Goal: Feedback & Contribution: Contribute content

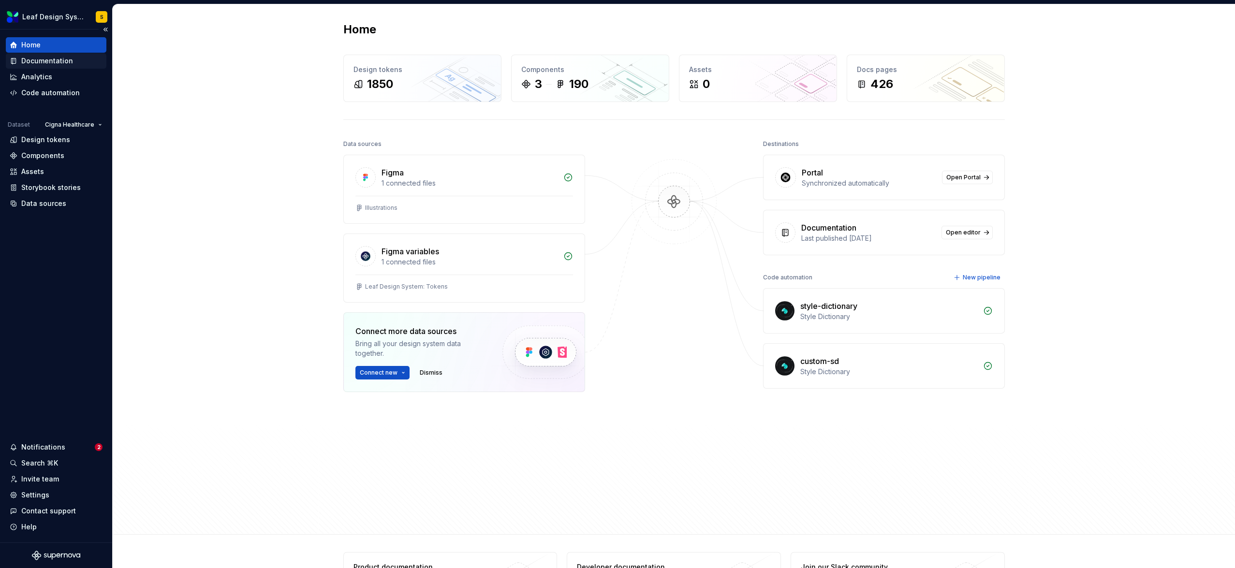
click at [30, 63] on div "Documentation" at bounding box center [47, 61] width 52 height 10
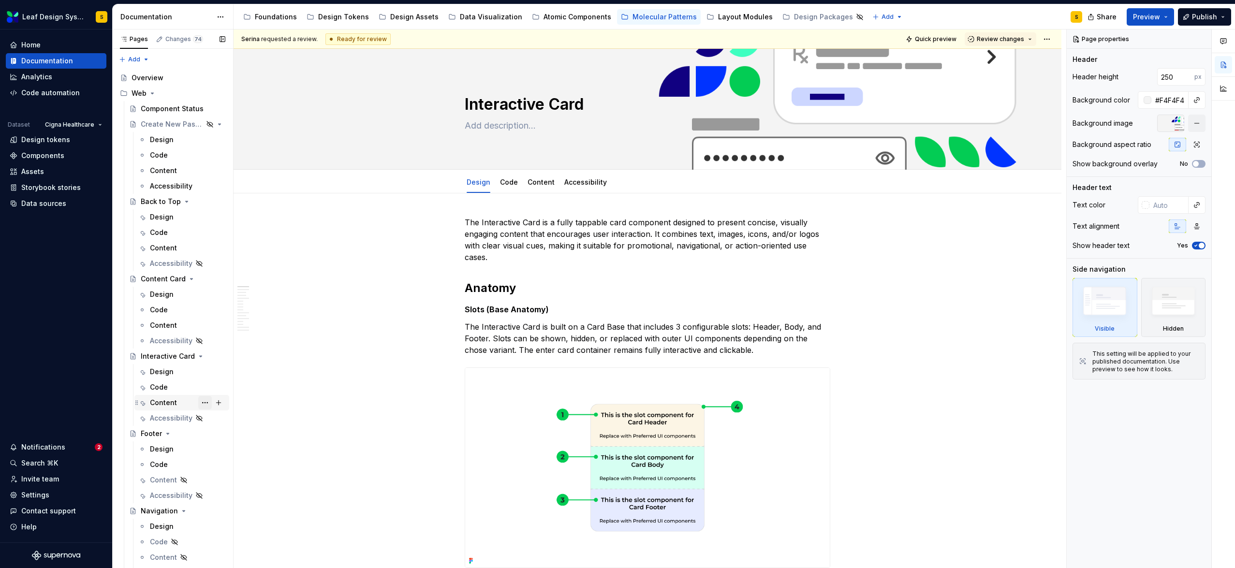
click at [200, 403] on button "Page tree" at bounding box center [205, 403] width 14 height 14
click at [218, 452] on div "Hide tab" at bounding box center [258, 455] width 95 height 10
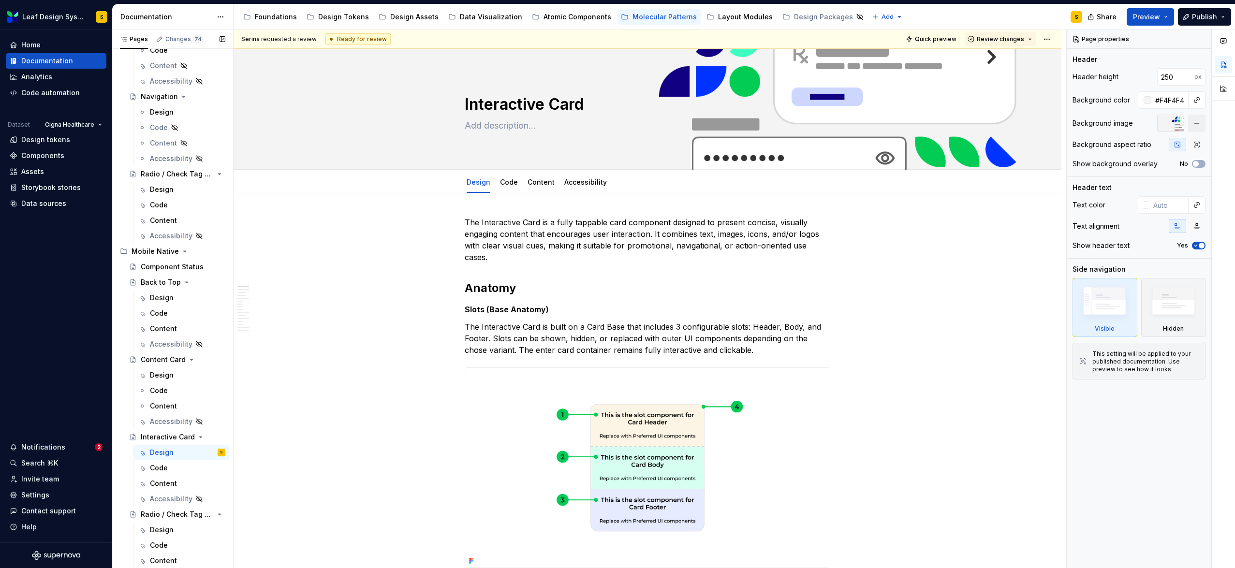
scroll to position [428, 0]
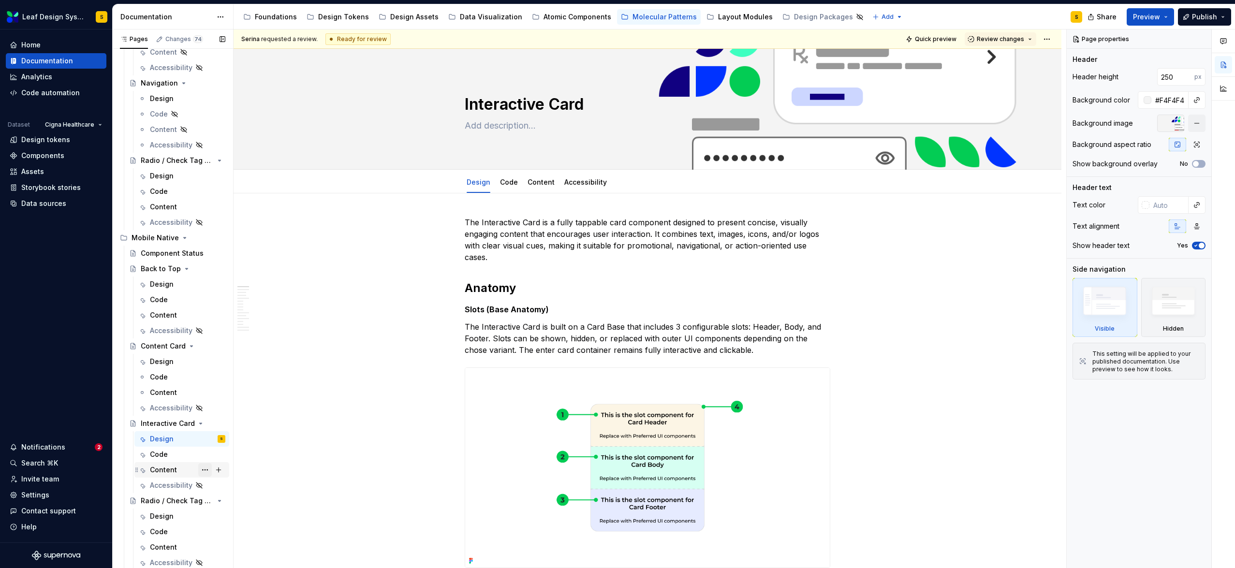
click at [202, 470] on button "Page tree" at bounding box center [205, 470] width 14 height 14
click at [230, 482] on div "Hide tab" at bounding box center [258, 483] width 95 height 10
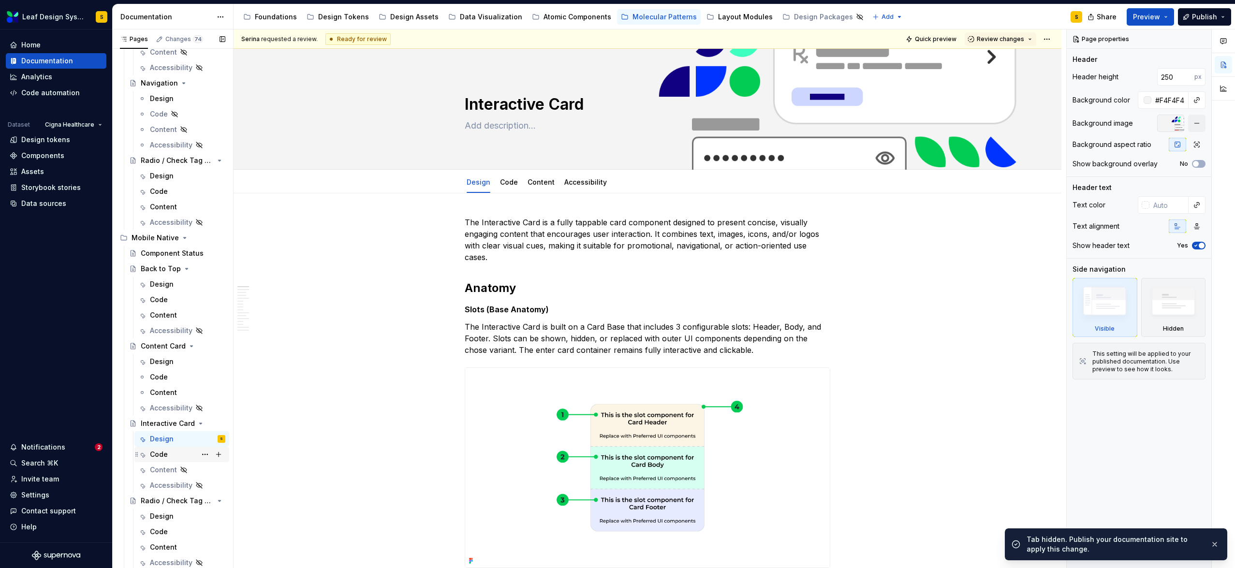
click at [155, 455] on div "Code" at bounding box center [159, 455] width 18 height 10
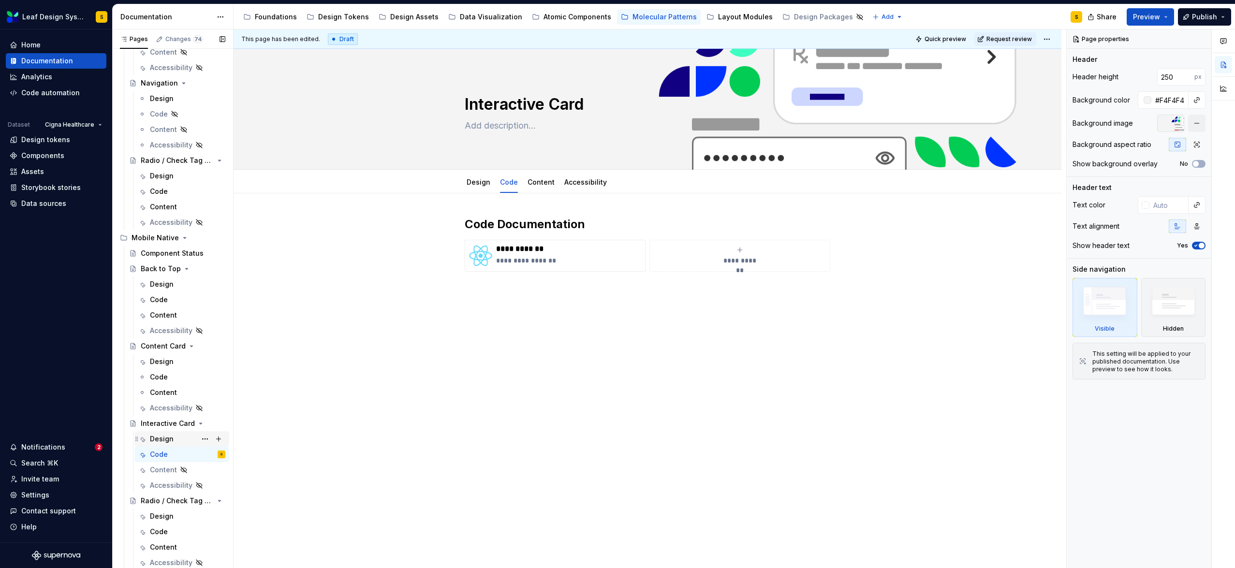
click at [159, 441] on div "Design" at bounding box center [162, 439] width 24 height 10
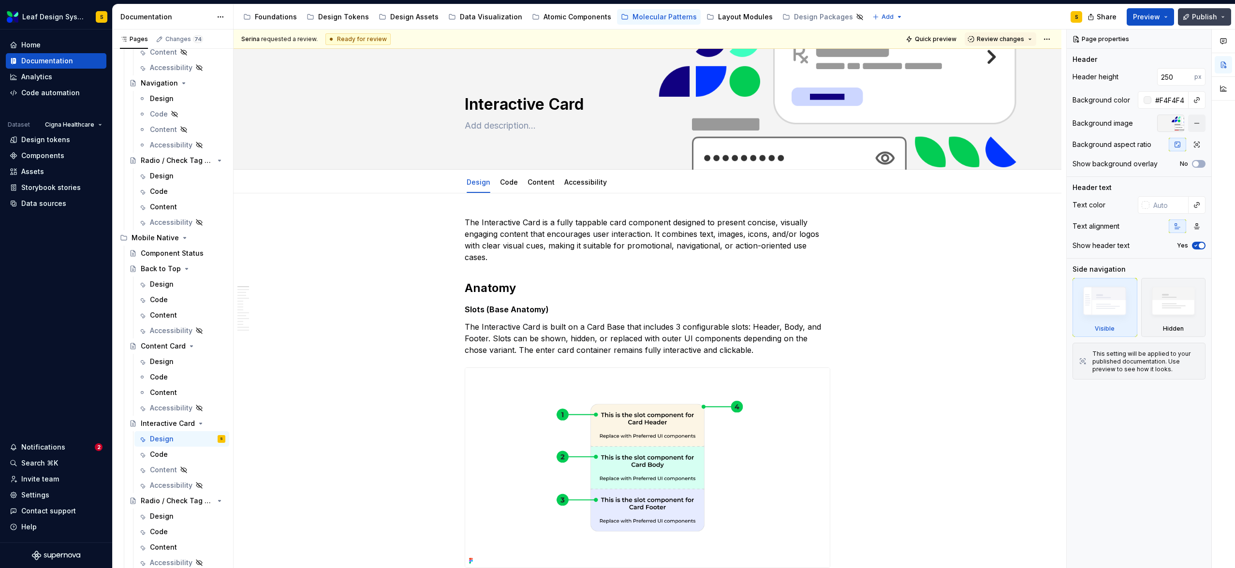
click at [1224, 16] on button "Publish" at bounding box center [1204, 16] width 53 height 17
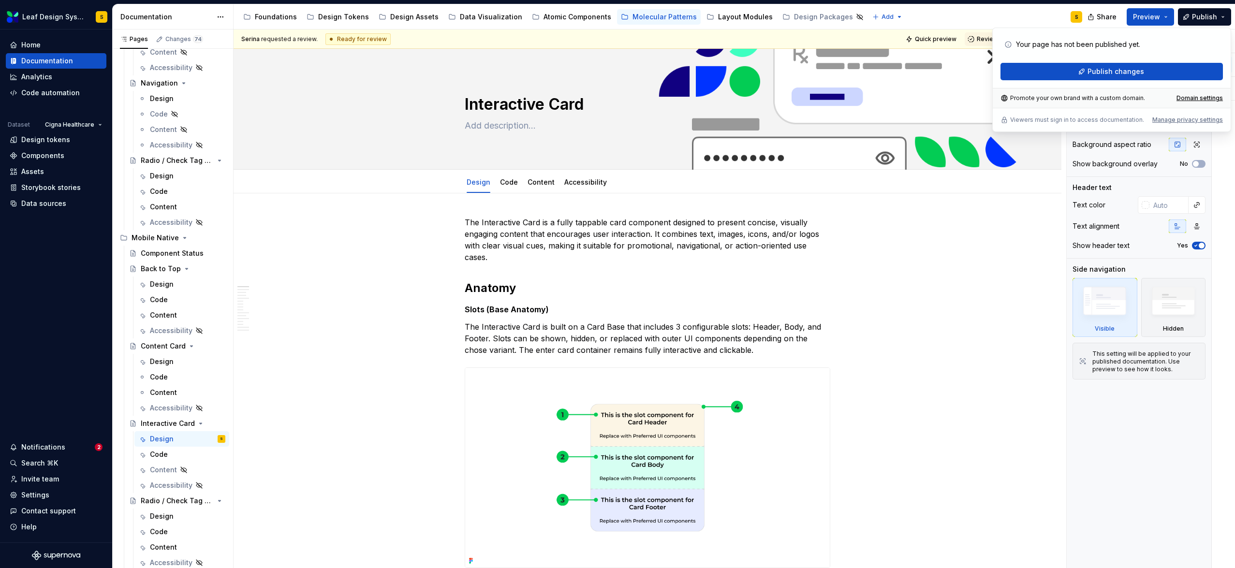
click at [874, 37] on div "Serina requested a review. Ready for review Quick preview Review changes" at bounding box center [648, 38] width 828 height 19
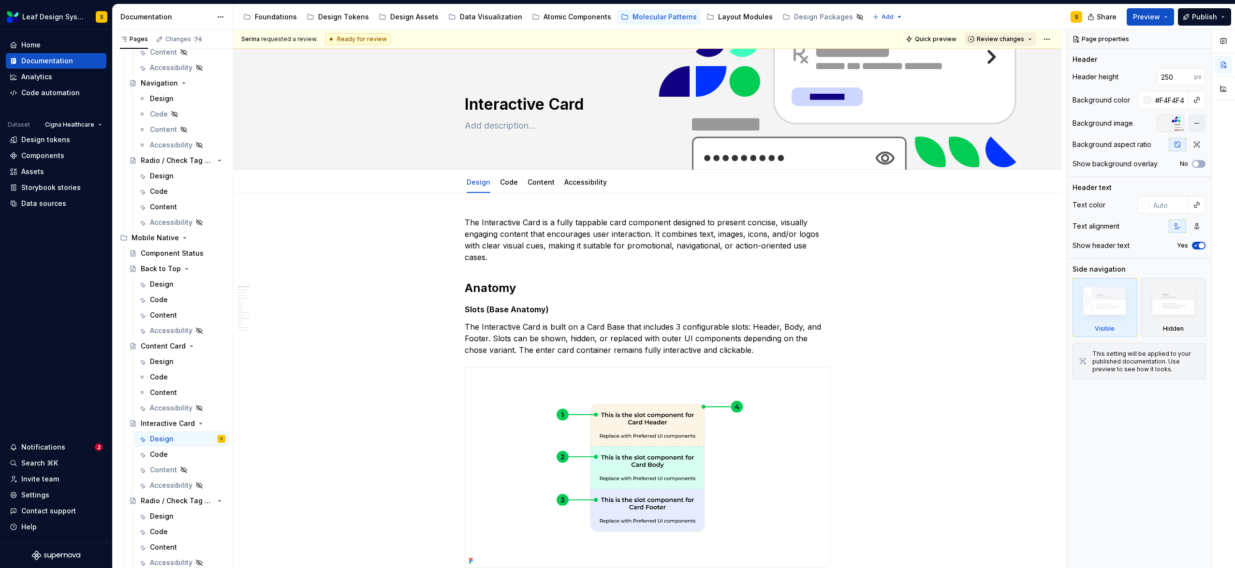
click at [1030, 40] on button "Review changes" at bounding box center [1000, 39] width 72 height 14
click at [1026, 64] on div "This page is ready to publish." at bounding box center [1026, 68] width 85 height 8
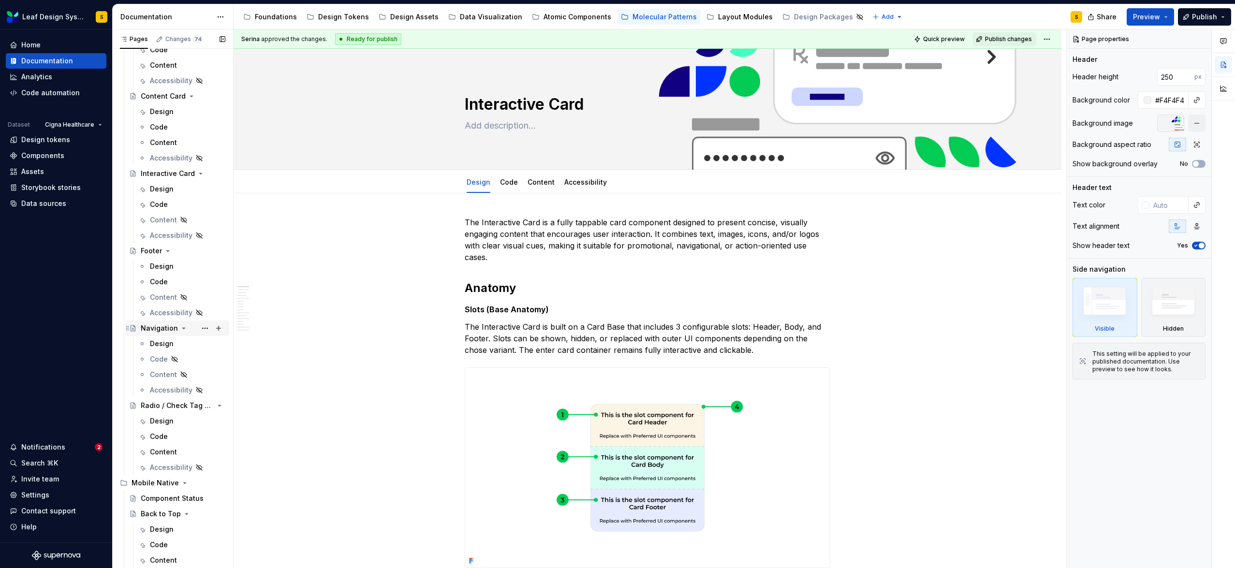
scroll to position [164, 0]
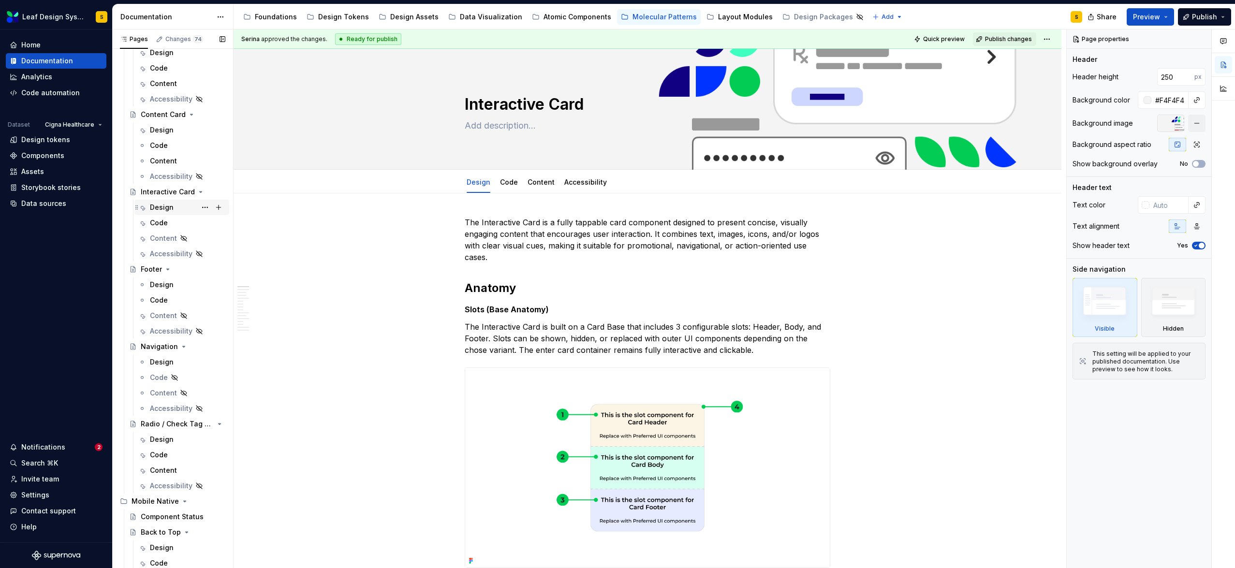
click at [165, 205] on div "Design" at bounding box center [162, 208] width 24 height 10
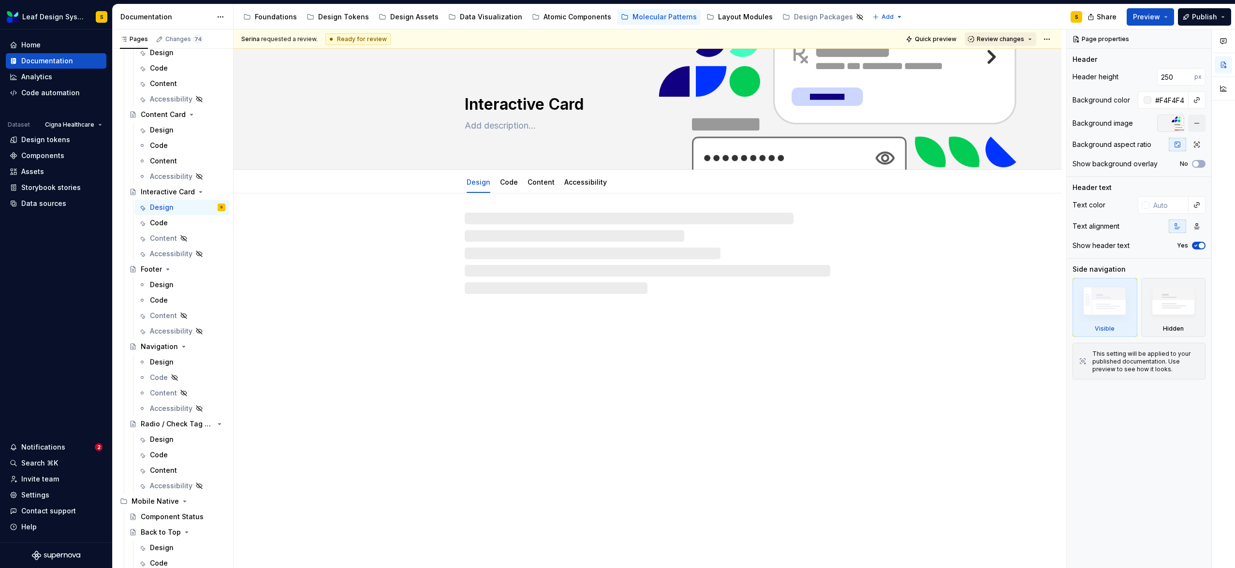
click at [1018, 37] on span "Review changes" at bounding box center [1000, 39] width 47 height 8
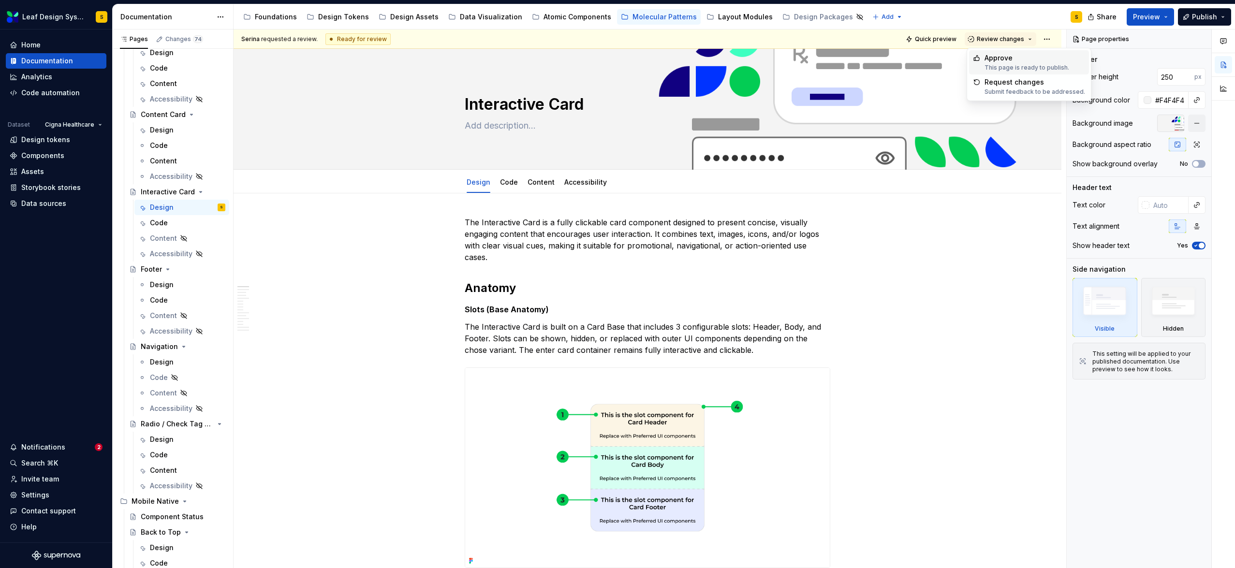
click at [1015, 61] on div "Approve" at bounding box center [1026, 58] width 85 height 10
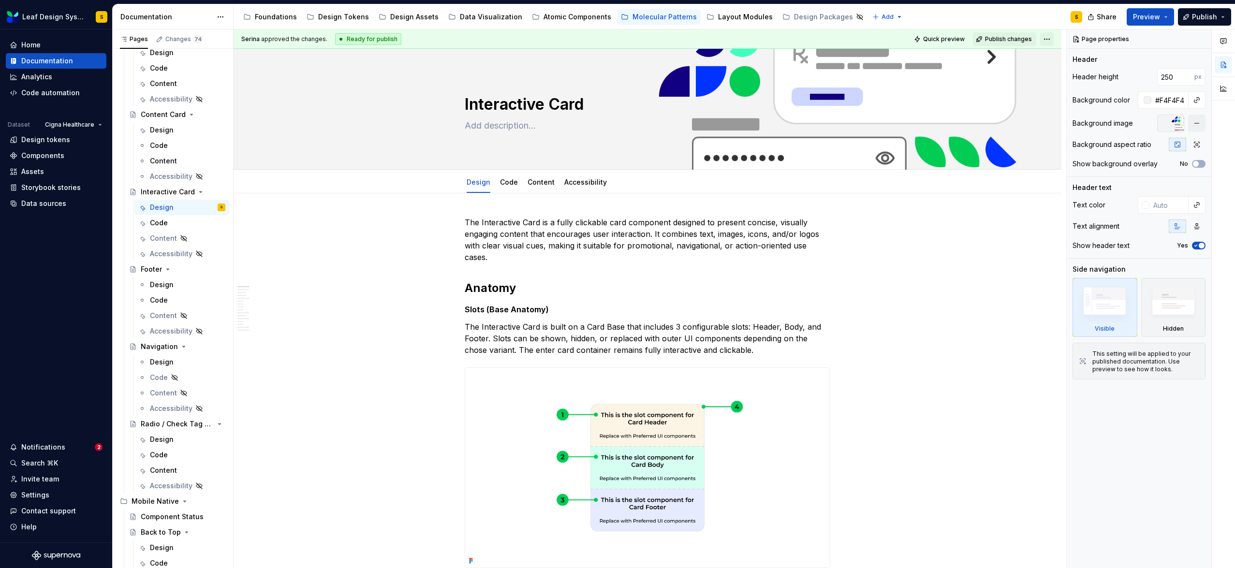
click at [1045, 38] on html "Leaf Design System S Home Documentation Analytics Code automation Dataset Cigna…" at bounding box center [617, 284] width 1235 height 568
click at [998, 19] on html "Leaf Design System S Home Documentation Analytics Code automation Dataset Cigna…" at bounding box center [617, 284] width 1235 height 568
click at [1223, 17] on button "Publish" at bounding box center [1204, 16] width 53 height 17
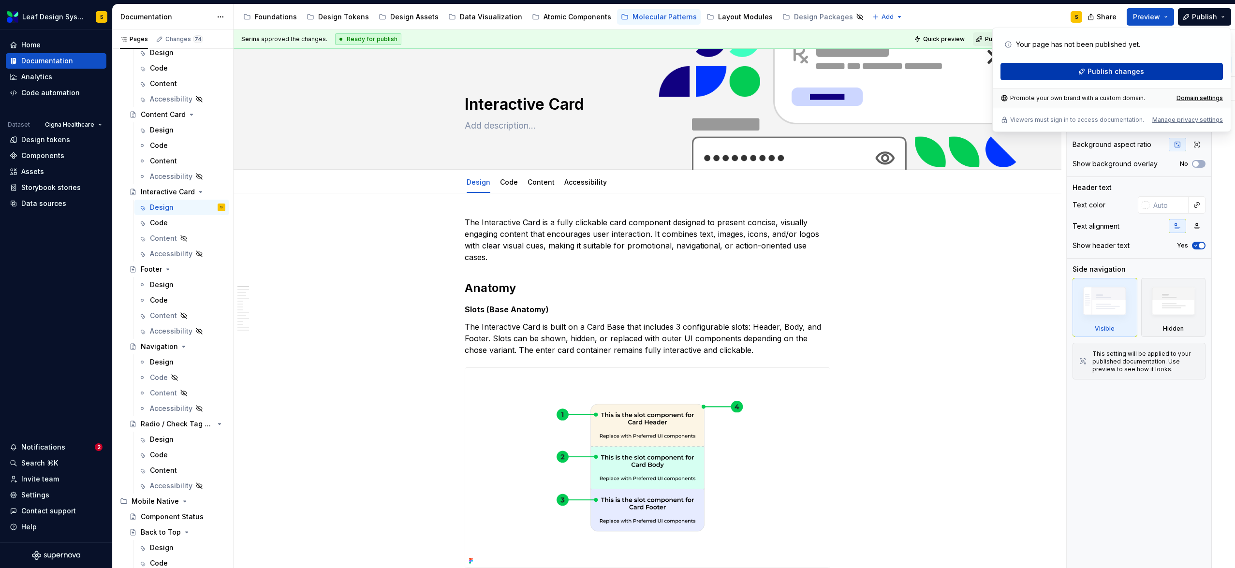
click at [1141, 70] on span "Publish changes" at bounding box center [1115, 72] width 57 height 10
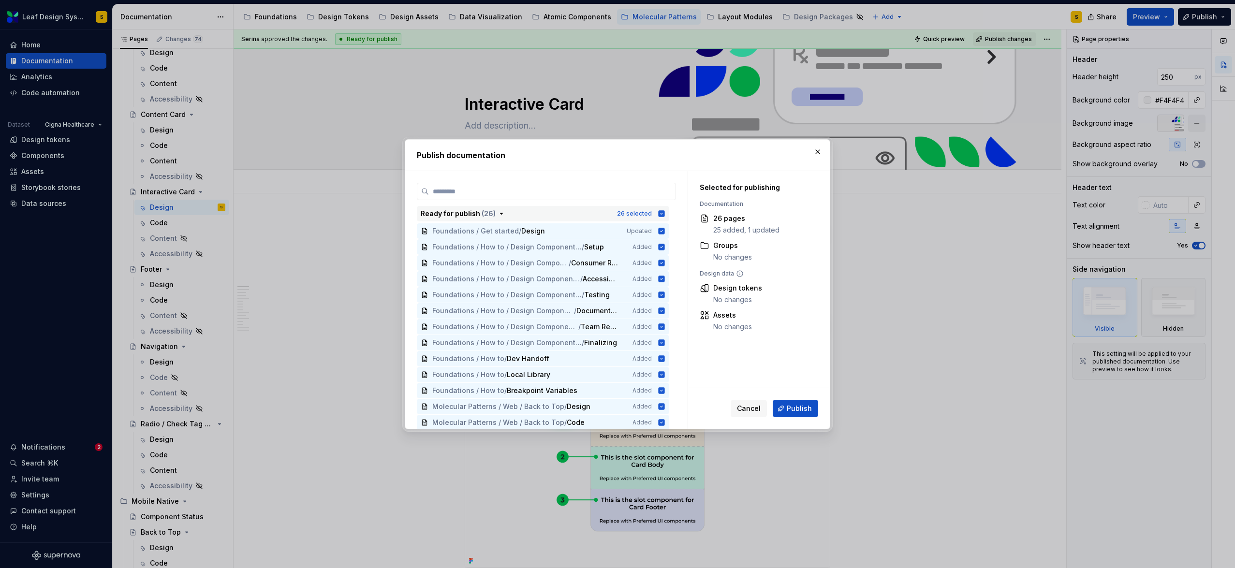
click at [661, 211] on icon "button" at bounding box center [661, 213] width 6 height 6
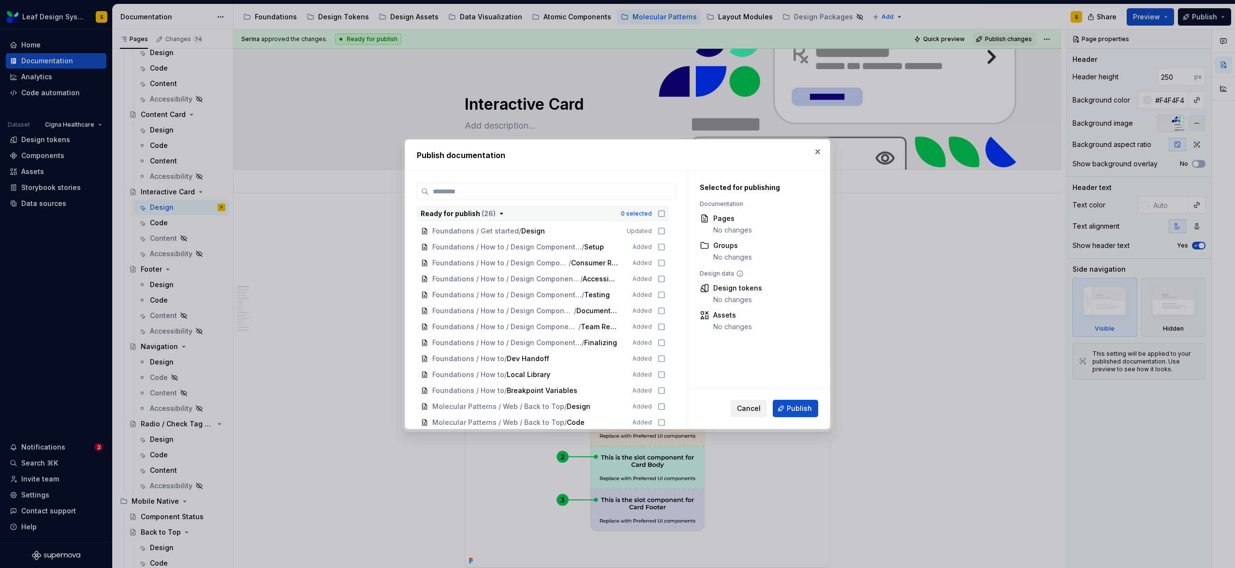
click at [751, 409] on span "Cancel" at bounding box center [749, 409] width 24 height 10
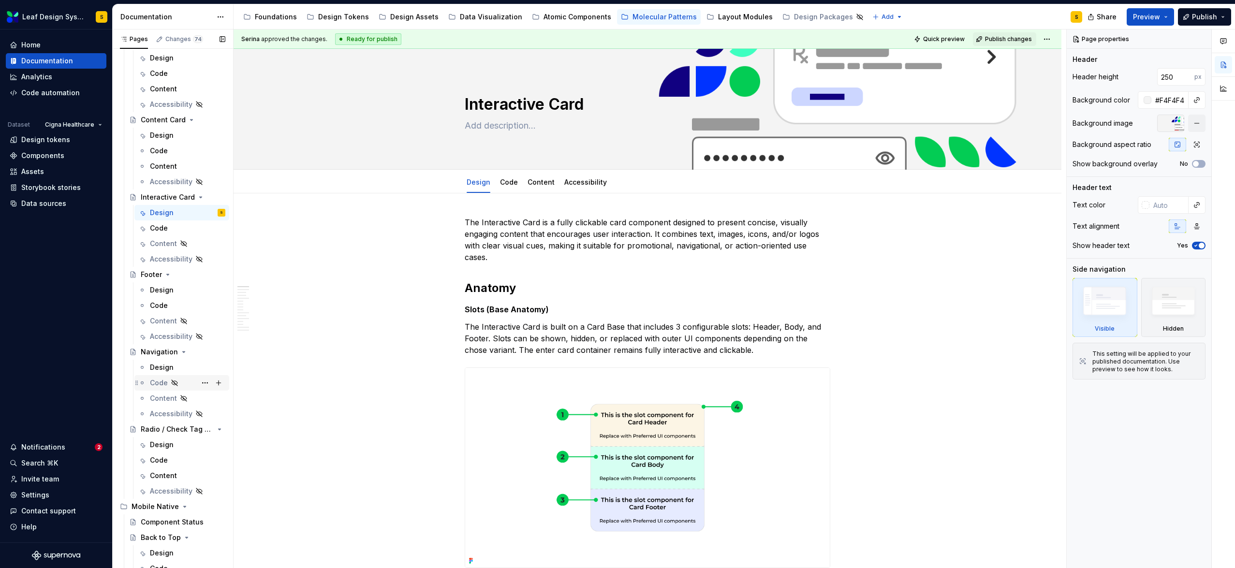
scroll to position [147, 0]
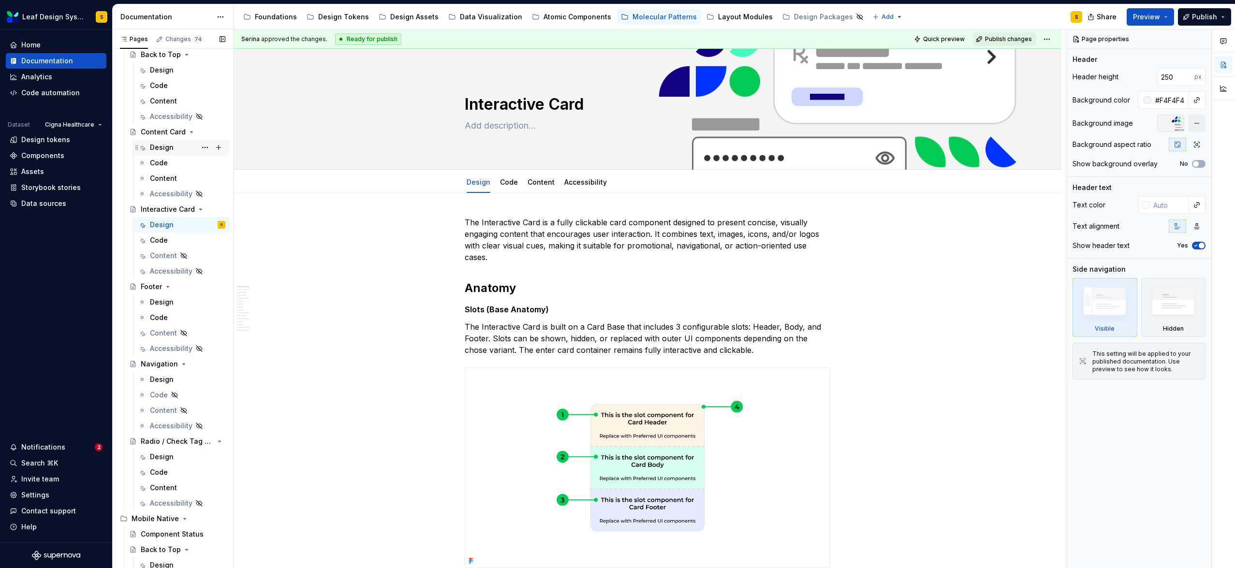
click at [163, 147] on div "Design" at bounding box center [162, 148] width 24 height 10
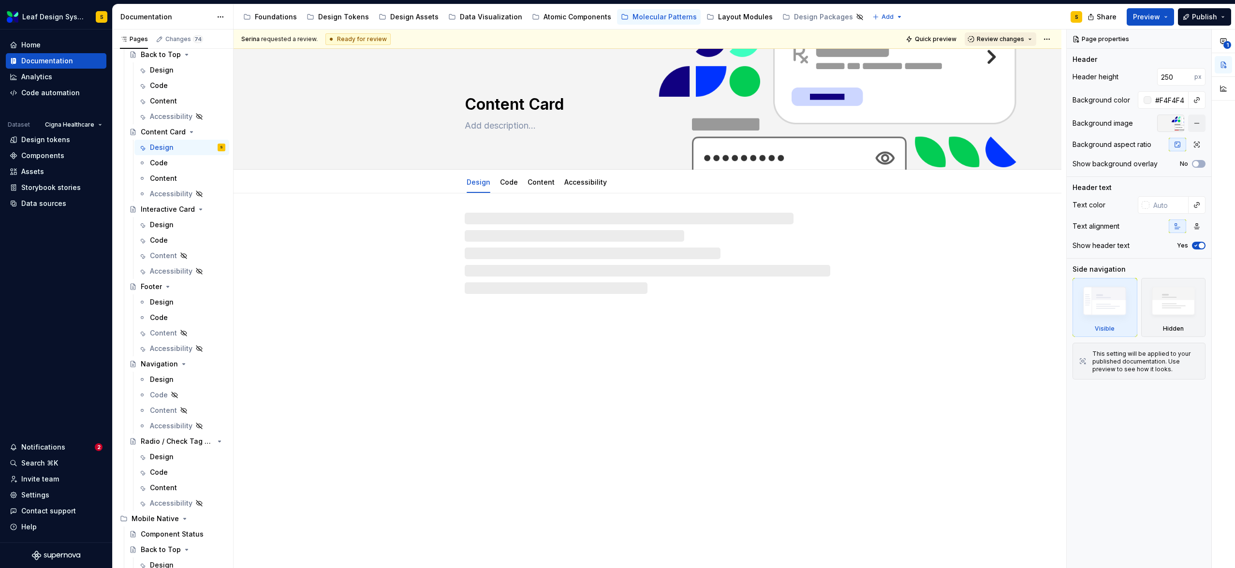
click at [986, 38] on span "Review changes" at bounding box center [1000, 39] width 47 height 8
click at [989, 56] on div "Approve" at bounding box center [1026, 58] width 85 height 10
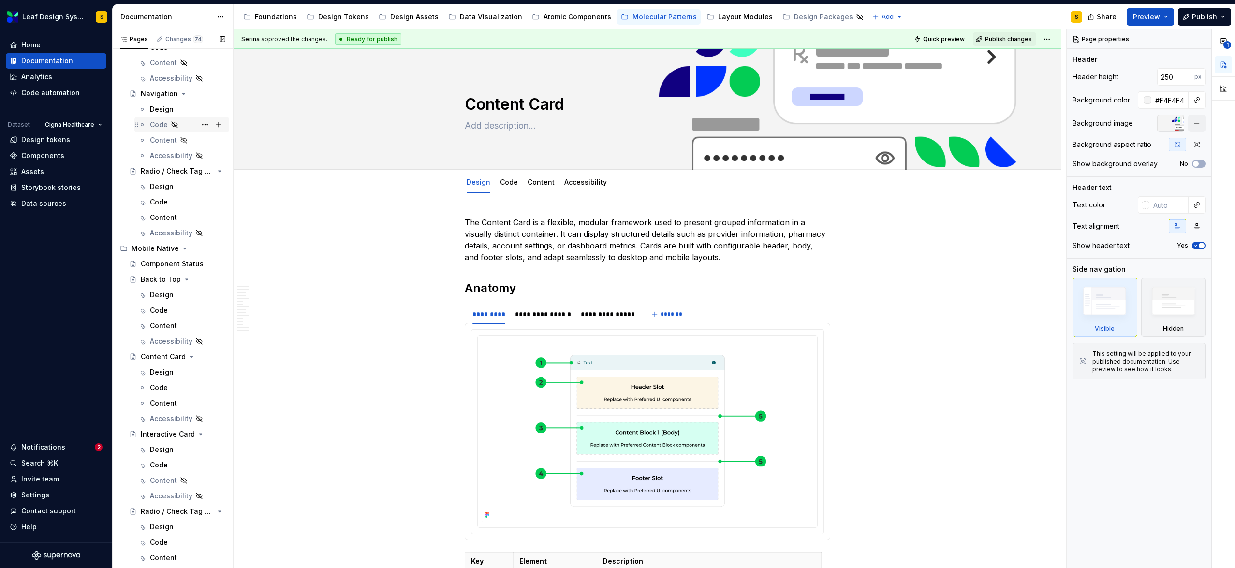
scroll to position [428, 0]
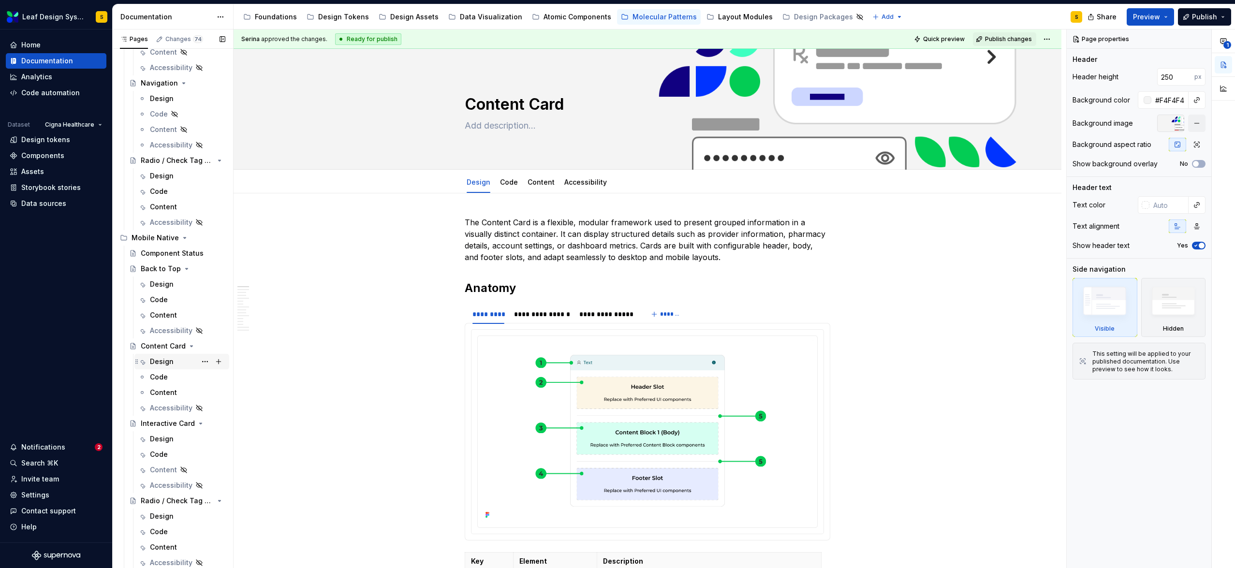
click at [163, 363] on div "Design" at bounding box center [162, 362] width 24 height 10
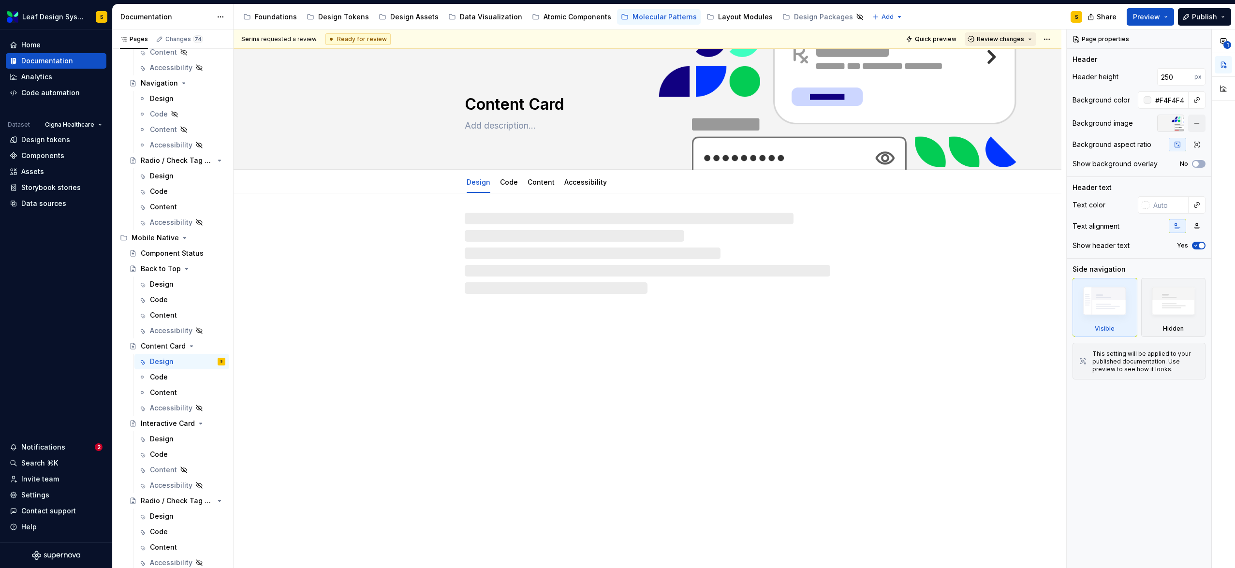
click at [984, 39] on span "Review changes" at bounding box center [1000, 39] width 47 height 8
click at [994, 55] on div "Approve" at bounding box center [1026, 58] width 85 height 10
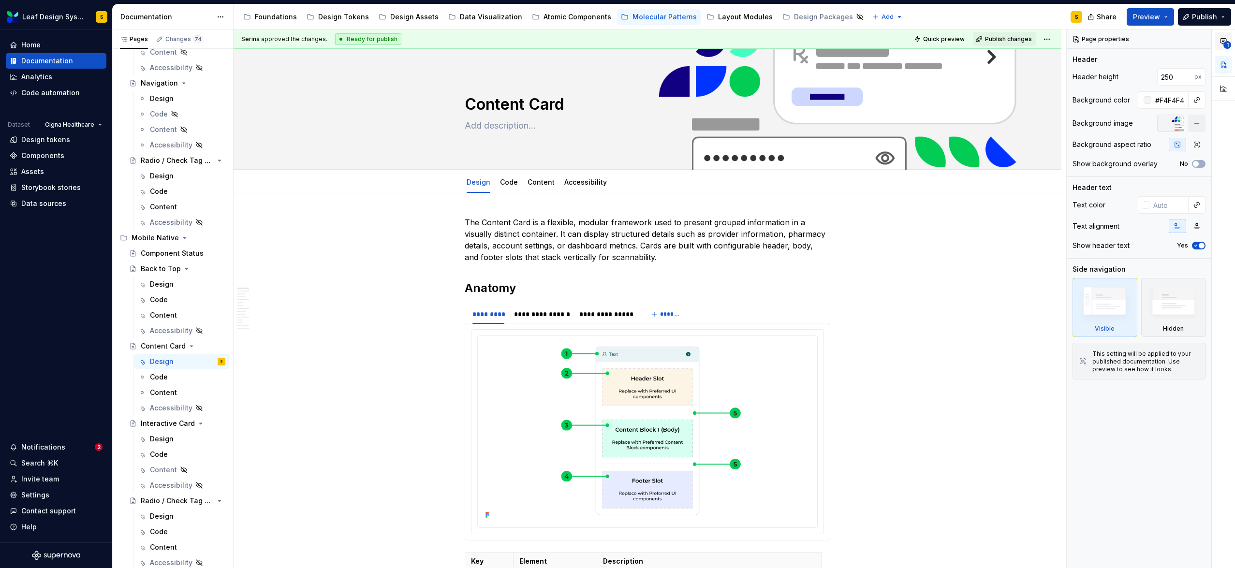
click at [1226, 39] on icon "button" at bounding box center [1223, 41] width 8 height 8
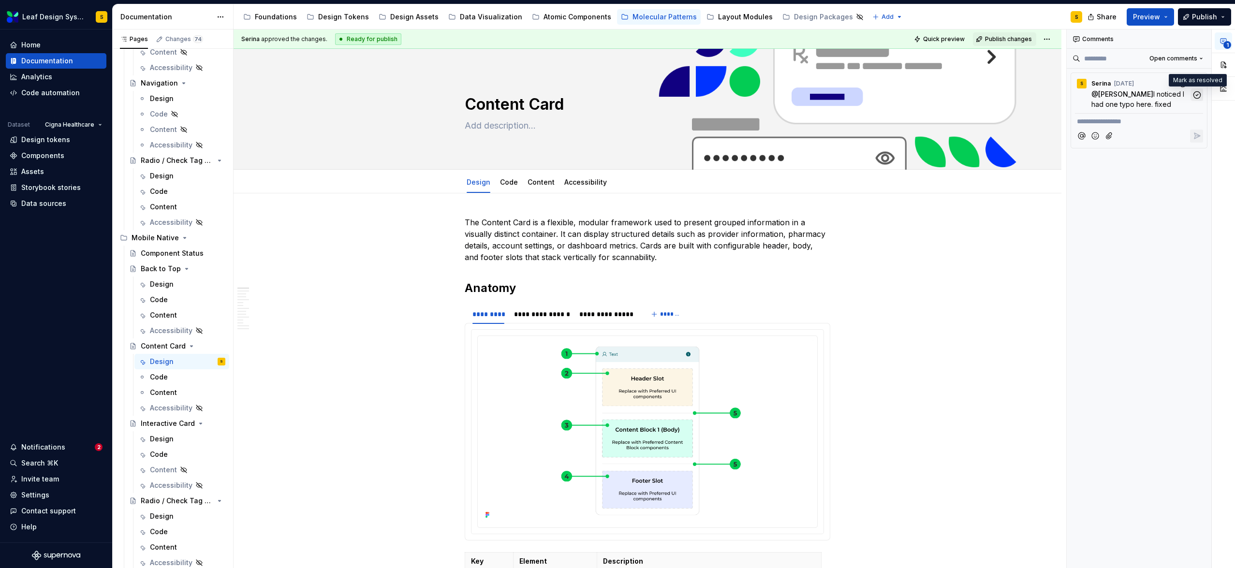
scroll to position [4, 0]
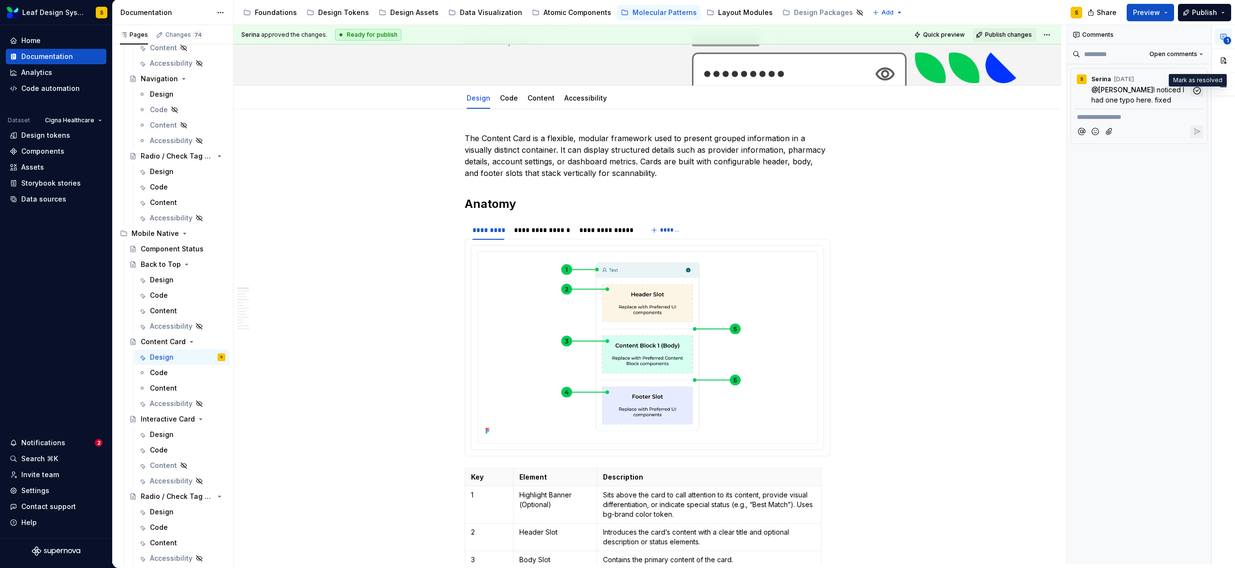
click at [1197, 95] on button "button" at bounding box center [1196, 90] width 13 height 13
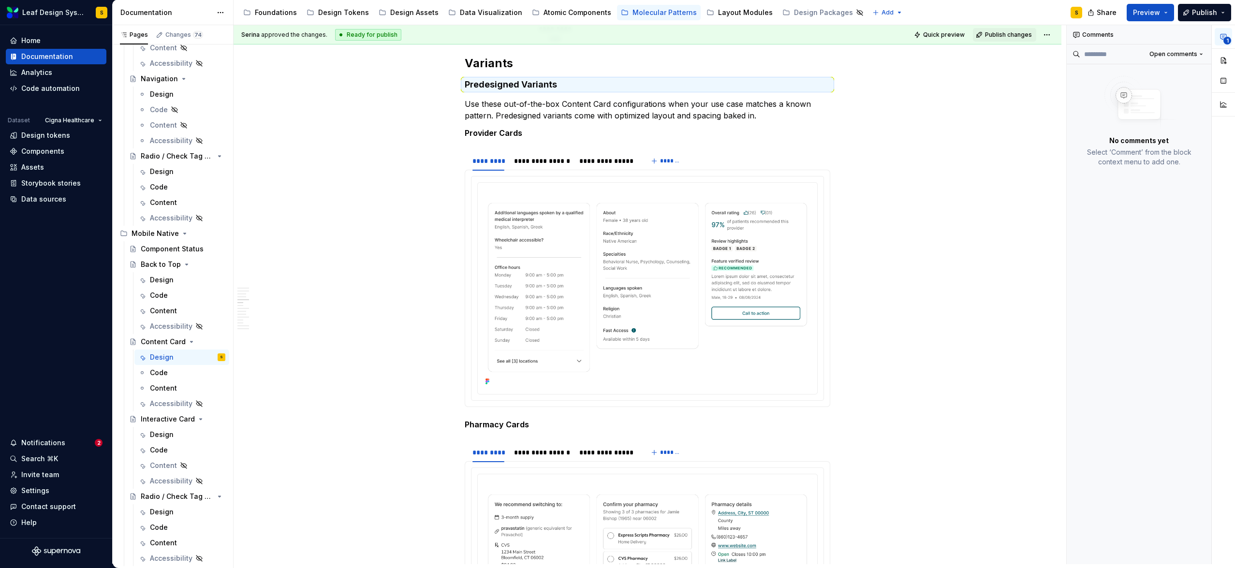
scroll to position [1389, 0]
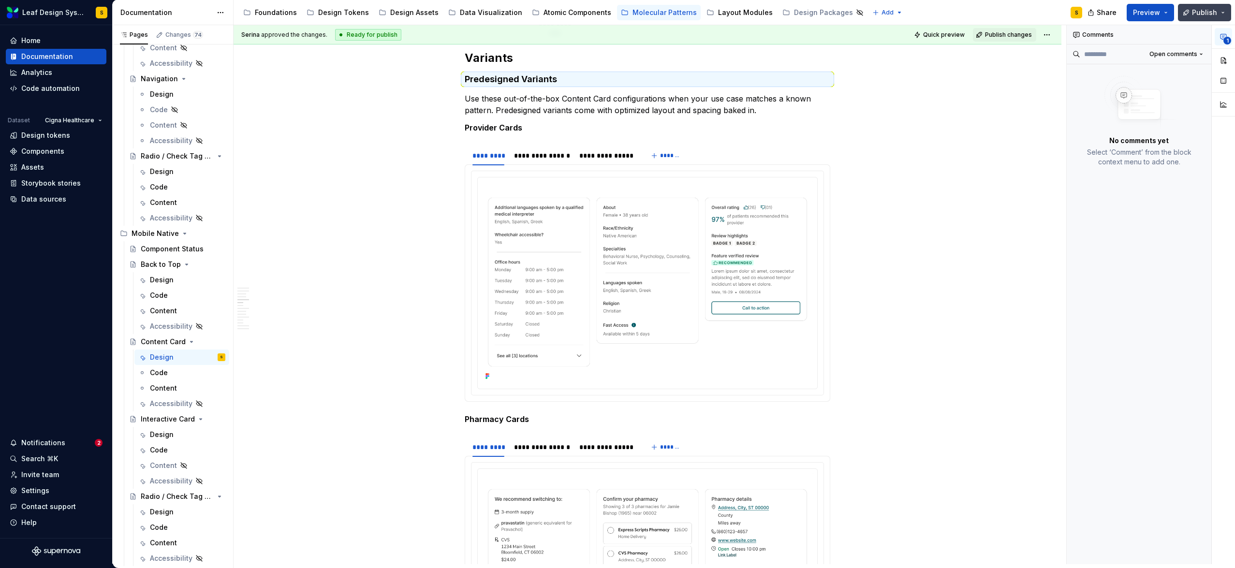
click at [1222, 13] on button "Publish" at bounding box center [1204, 12] width 53 height 17
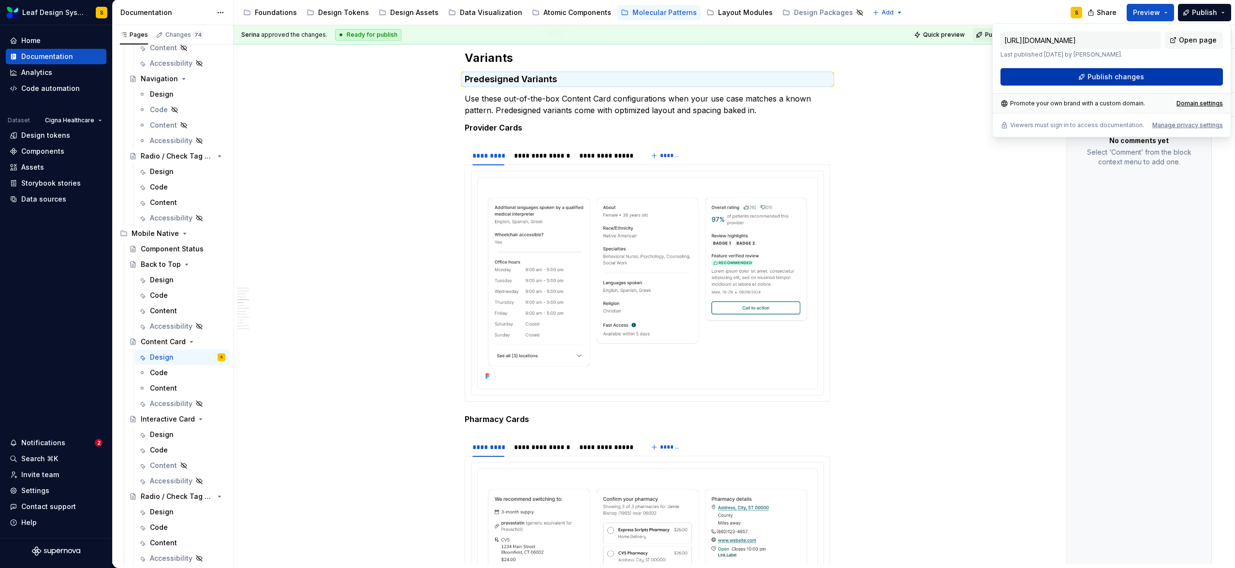
click at [1125, 78] on span "Publish changes" at bounding box center [1115, 77] width 57 height 10
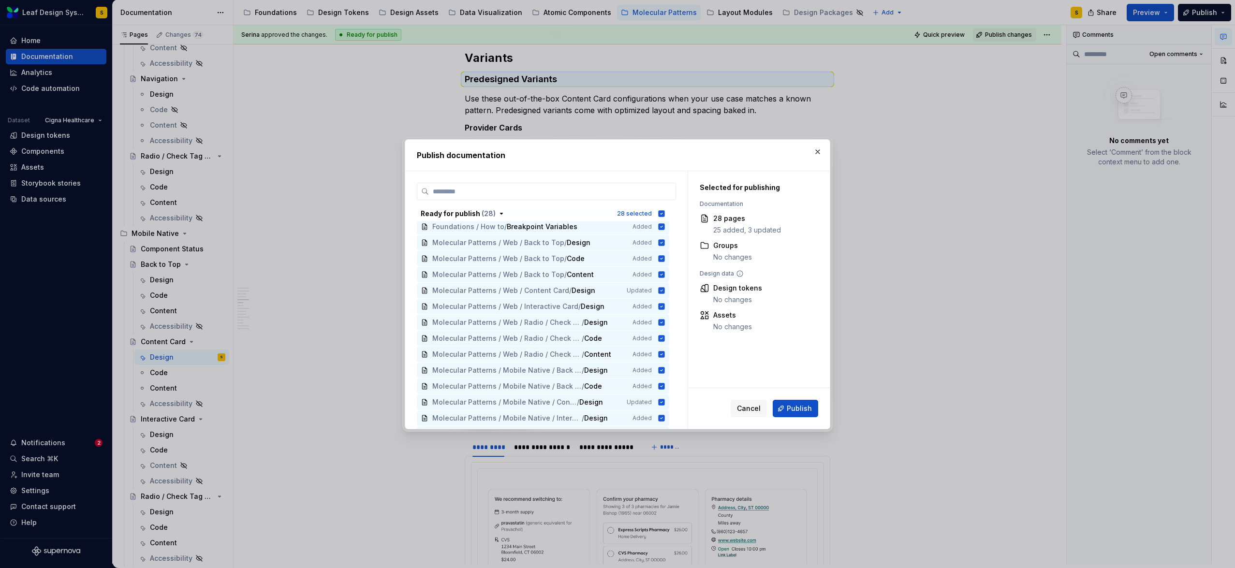
scroll to position [164, 0]
click at [660, 210] on icon "button" at bounding box center [661, 213] width 6 height 6
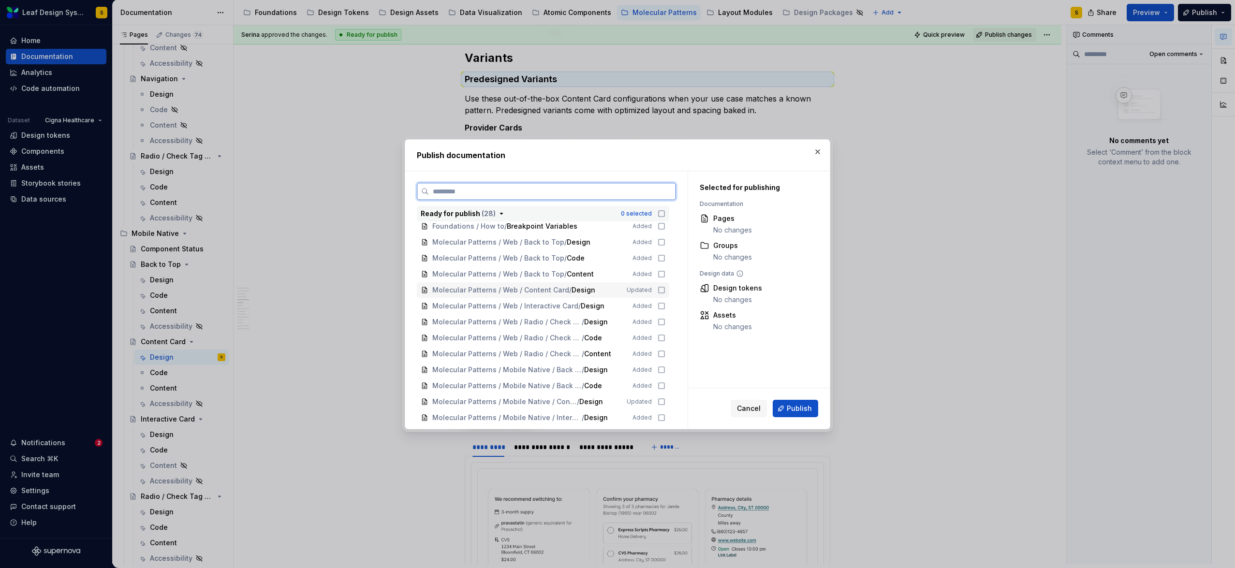
click at [661, 291] on icon at bounding box center [661, 290] width 8 height 8
click at [662, 270] on icon at bounding box center [661, 269] width 8 height 8
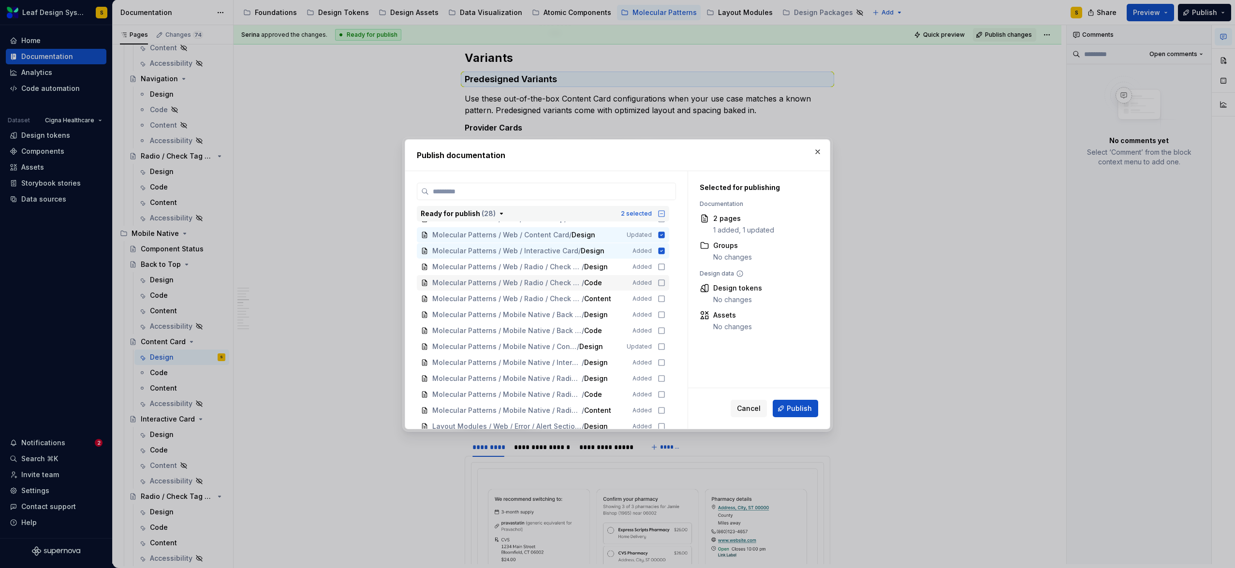
scroll to position [220, 0]
click at [661, 346] on icon at bounding box center [661, 346] width 8 height 8
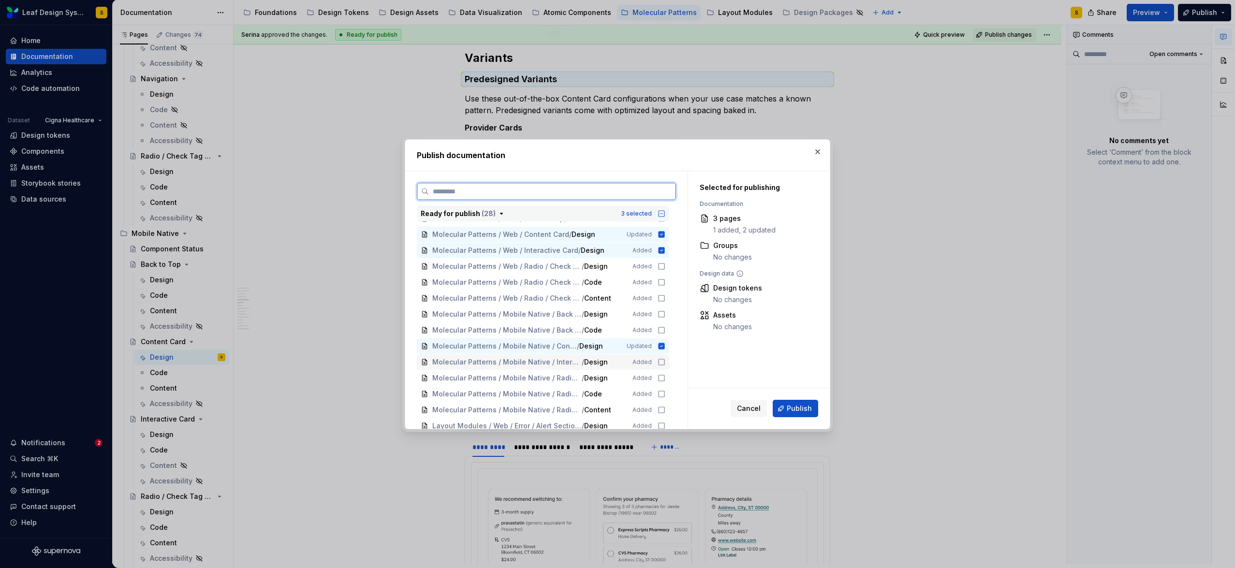
click at [661, 363] on icon at bounding box center [661, 362] width 8 height 8
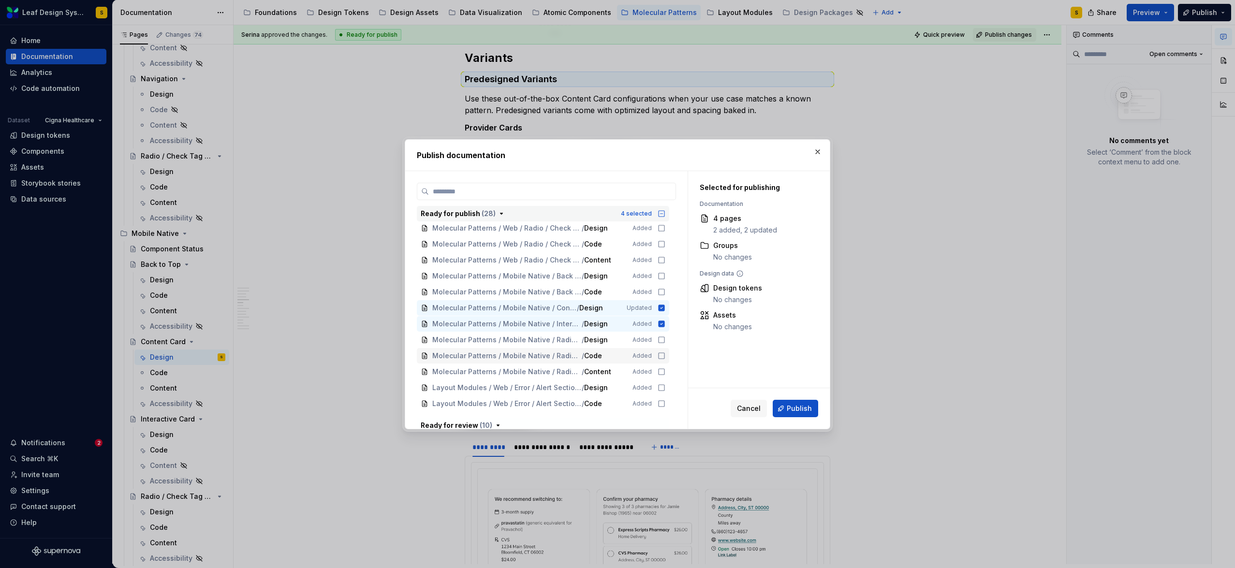
scroll to position [259, 0]
click at [800, 408] on span "Publish" at bounding box center [799, 409] width 25 height 10
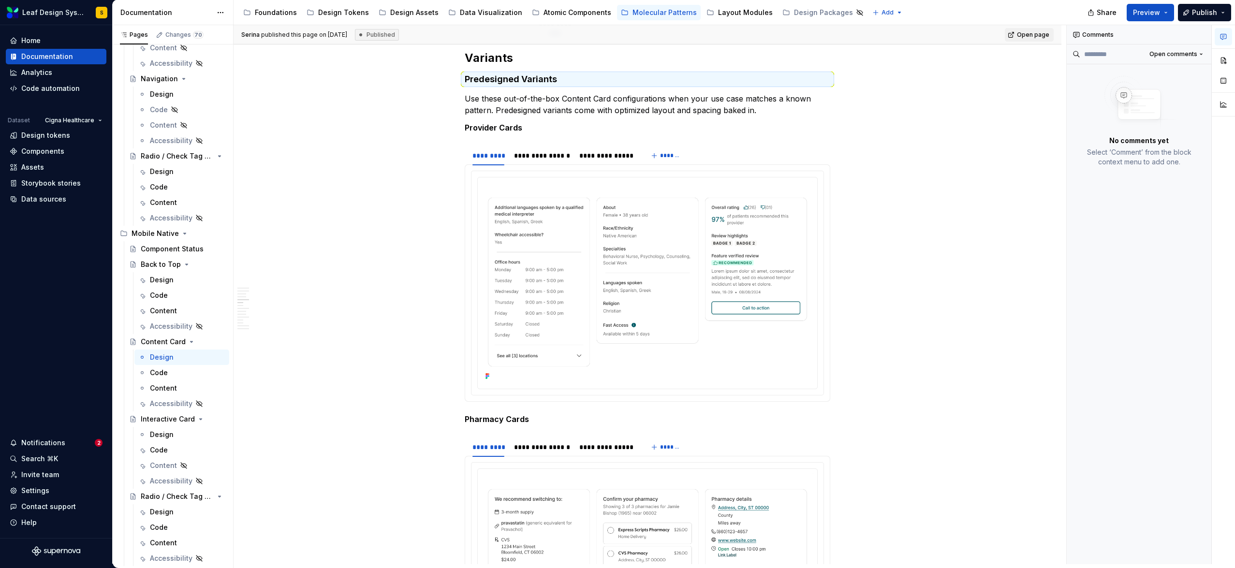
type textarea "*"
